Goal: Check status: Check status

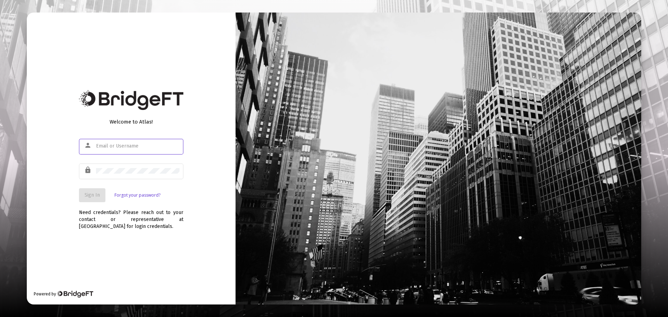
click at [136, 147] on input "text" at bounding box center [137, 146] width 83 height 6
type input "[EMAIL_ADDRESS][DOMAIN_NAME]"
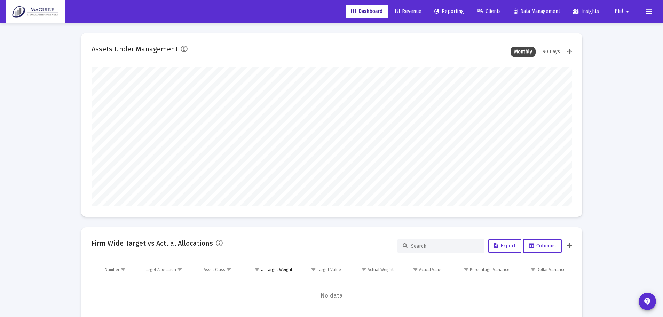
scroll to position [139, 480]
type input "[DATE]"
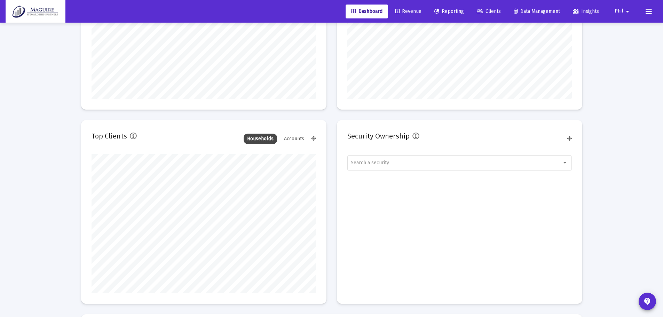
scroll to position [904, 0]
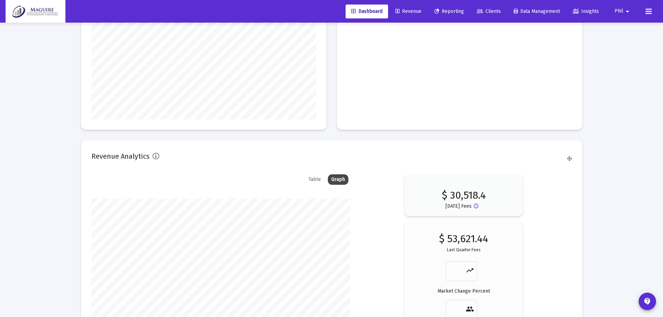
click at [456, 11] on span "Reporting" at bounding box center [449, 11] width 30 height 6
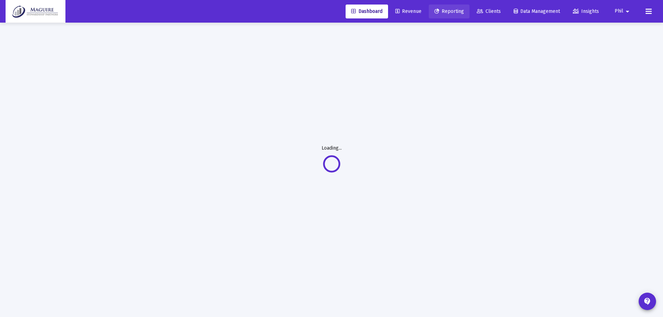
scroll to position [23, 0]
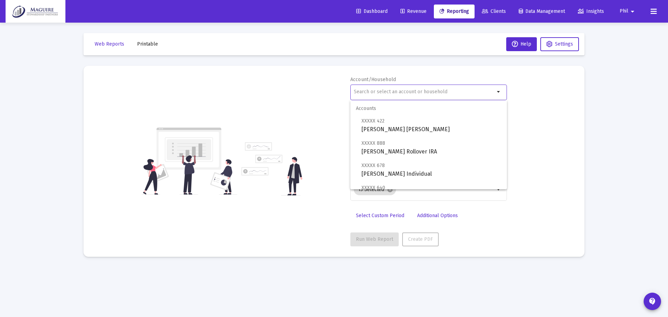
click at [430, 90] on input "text" at bounding box center [424, 92] width 141 height 6
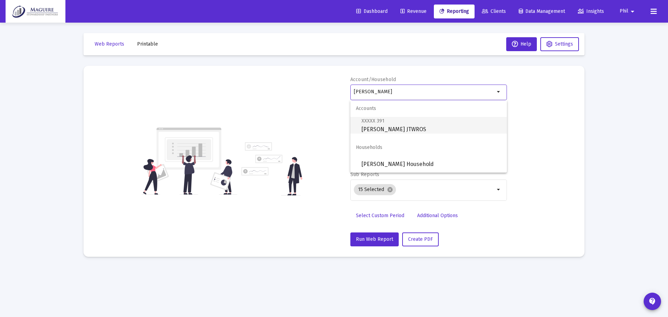
click at [424, 127] on span "XXXXX 391 [PERSON_NAME] JTWROS" at bounding box center [431, 125] width 140 height 17
type input "[PERSON_NAME] JTWROS"
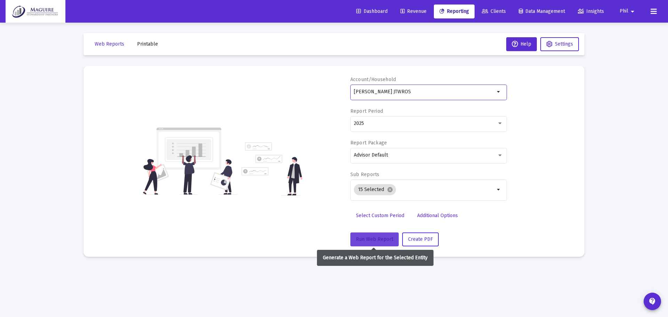
click at [372, 239] on span "Run Web Report" at bounding box center [374, 239] width 37 height 6
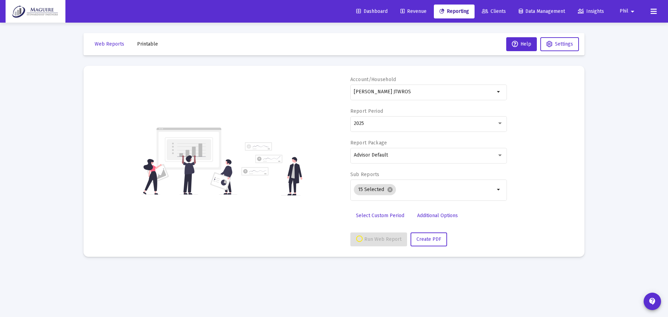
select select "View all"
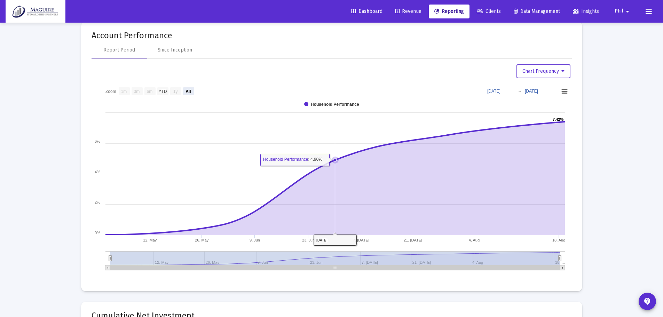
scroll to position [696, 0]
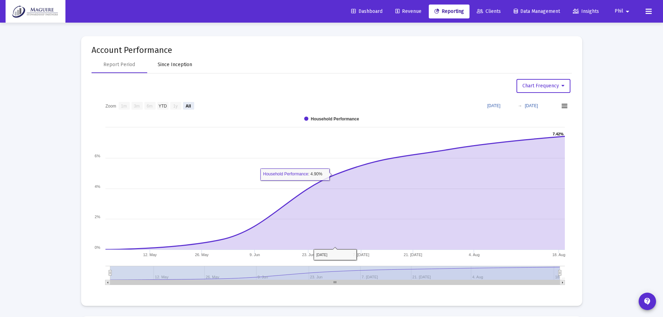
click at [177, 62] on div "Since Inception" at bounding box center [175, 64] width 34 height 7
select select "View all"
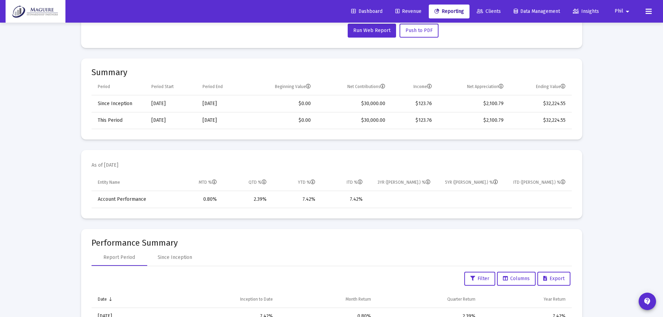
scroll to position [243, 0]
